Goal: Task Accomplishment & Management: Manage account settings

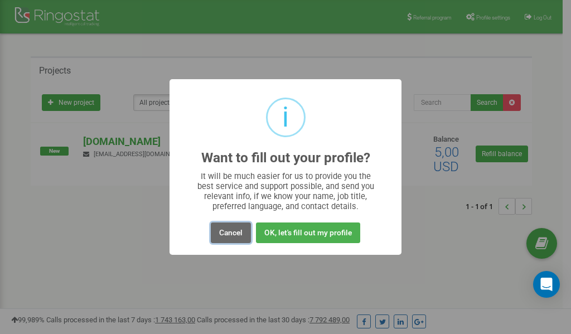
click at [229, 231] on button "Cancel" at bounding box center [231, 232] width 40 height 21
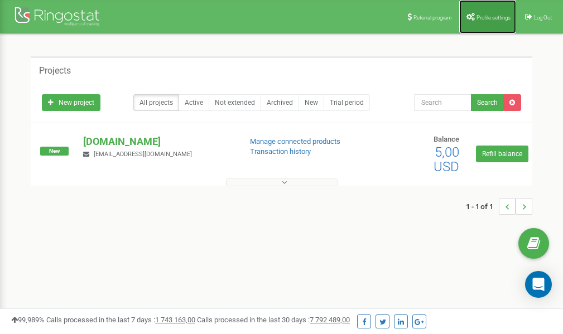
click at [482, 14] on span "Profile settings" at bounding box center [493, 17] width 34 height 6
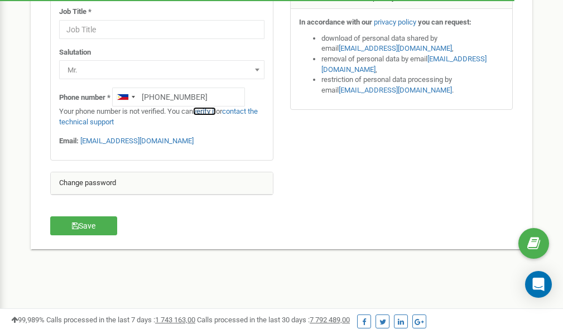
click at [207, 112] on link "verify it" at bounding box center [204, 111] width 23 height 8
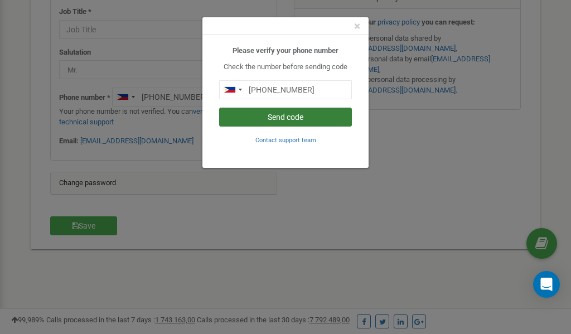
click at [268, 118] on button "Send code" at bounding box center [285, 117] width 133 height 19
